Goal: Navigation & Orientation: Go to known website

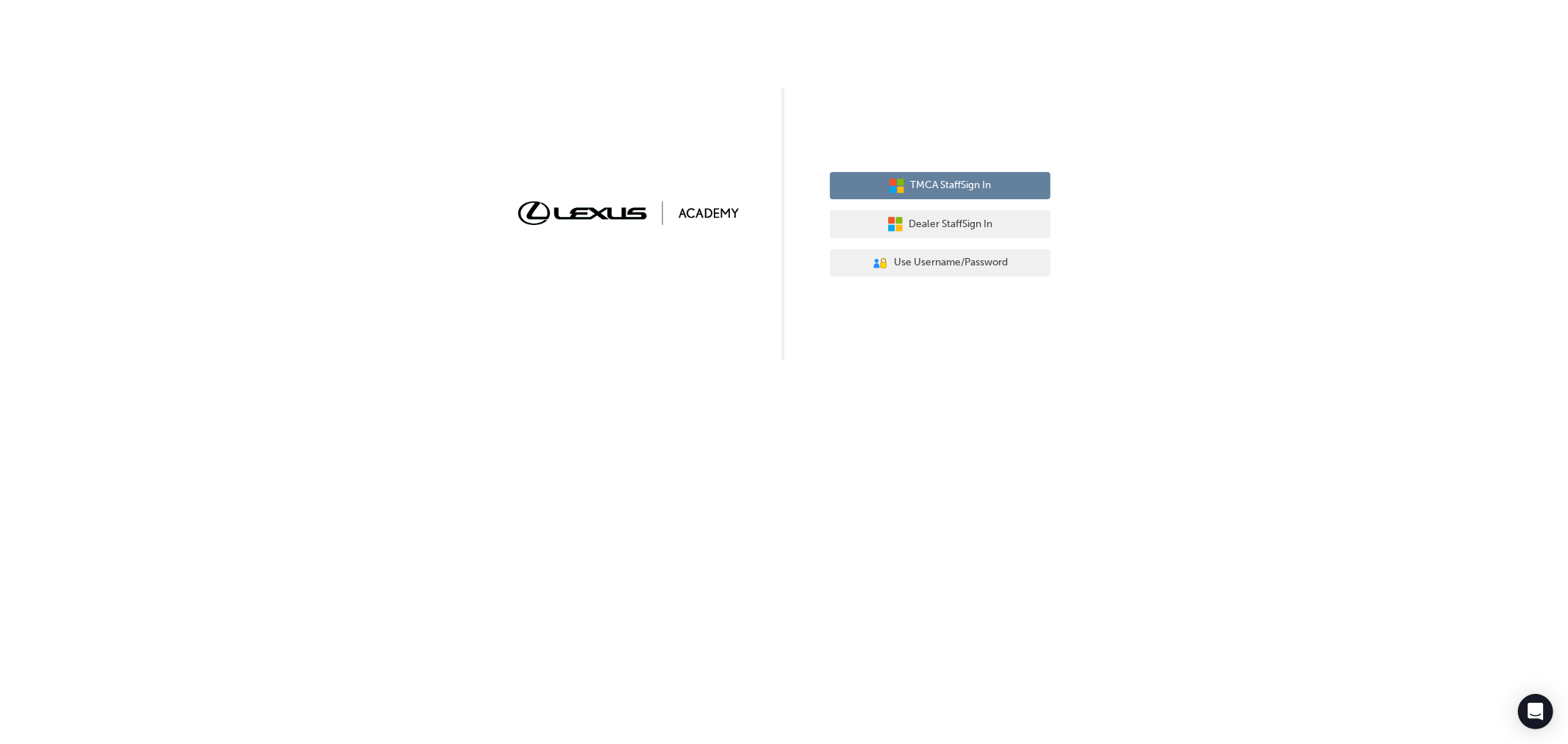
click at [951, 181] on span "TMCA Staff Sign In" at bounding box center [951, 185] width 80 height 17
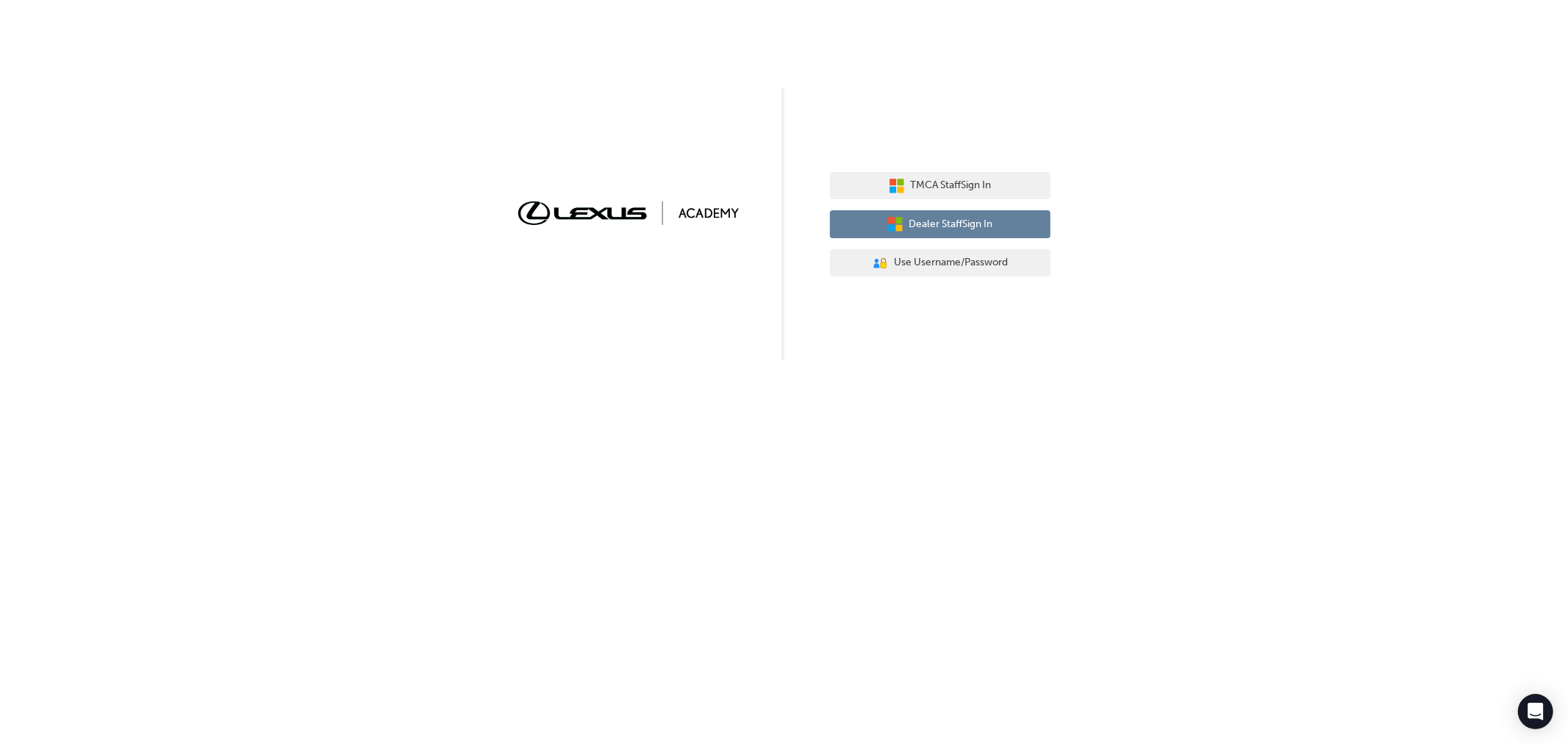
click at [900, 219] on button "Dealer Staff Sign In" at bounding box center [939, 223] width 221 height 27
